Goal: Task Accomplishment & Management: Complete application form

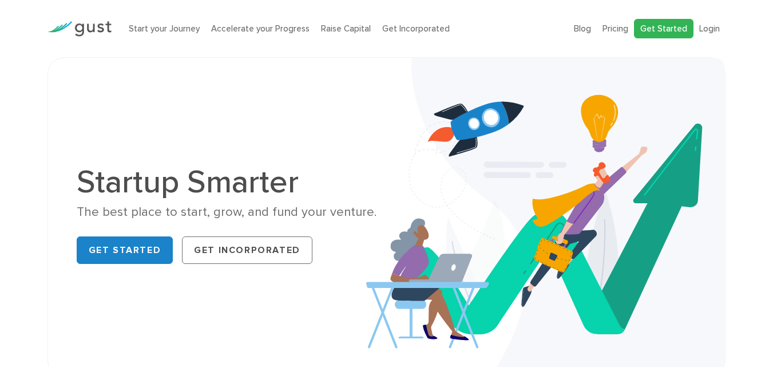
click at [667, 30] on link "Get Started" at bounding box center [664, 29] width 60 height 20
click at [711, 27] on link "Login" at bounding box center [709, 28] width 21 height 10
click at [714, 29] on link "Login" at bounding box center [709, 28] width 21 height 10
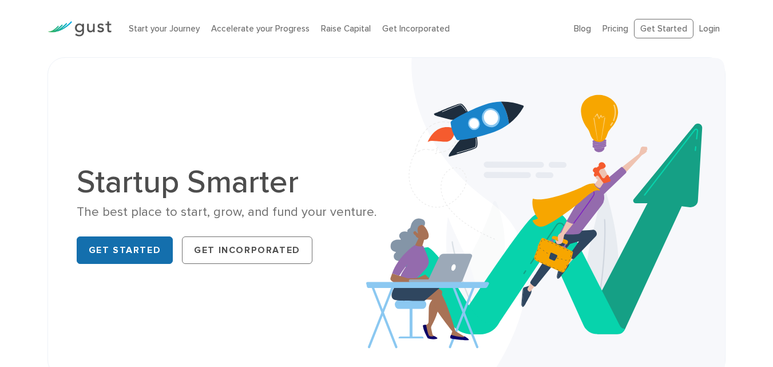
click at [143, 255] on link "Get Started" at bounding box center [125, 249] width 97 height 27
